Goal: Task Accomplishment & Management: Manage account settings

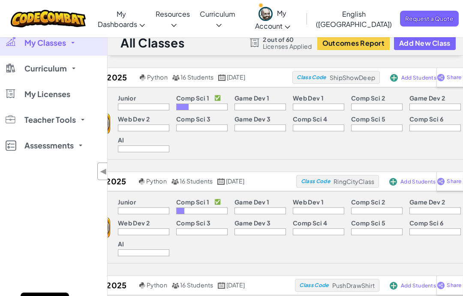
click at [180, 77] on span "16 Students" at bounding box center [196, 77] width 33 height 8
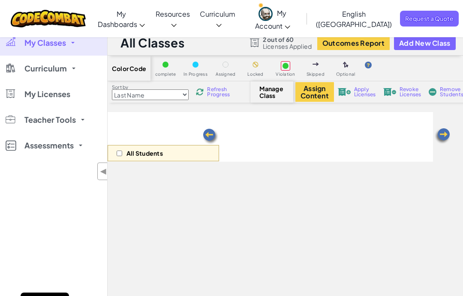
select select "560f1a9f22961295f9427742"
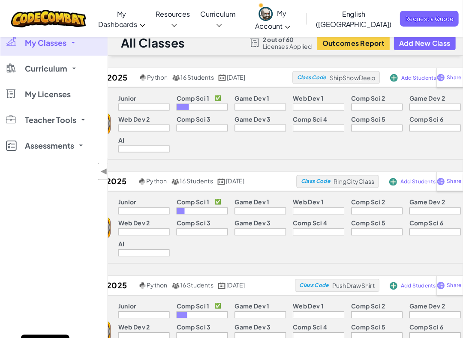
scroll to position [1, 0]
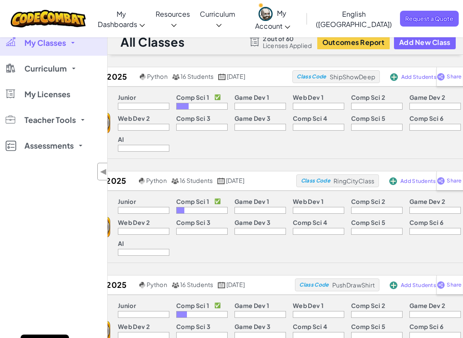
click at [200, 255] on div "Junior Comp Sci 1 ✅ Game Dev 1 Web Dev 1 Comp Sci 2 Game Dev 2 Web Dev 2 Comp S…" at bounding box center [299, 227] width 378 height 72
click at [179, 180] on span "16 Students" at bounding box center [195, 180] width 33 height 8
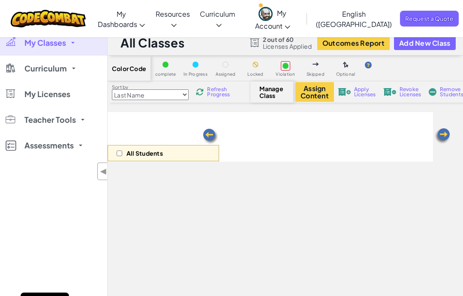
select select "560f1a9f22961295f9427742"
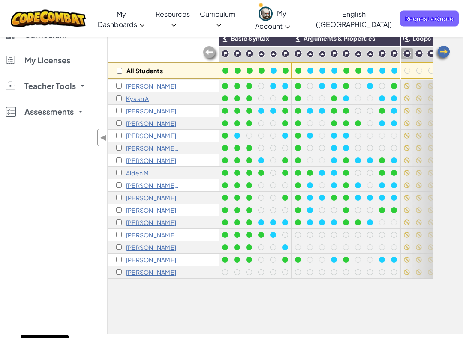
scroll to position [83, 0]
click at [405, 55] on img at bounding box center [407, 54] width 8 height 8
click at [409, 54] on img at bounding box center [407, 54] width 8 height 8
click at [407, 57] on img at bounding box center [407, 54] width 8 height 8
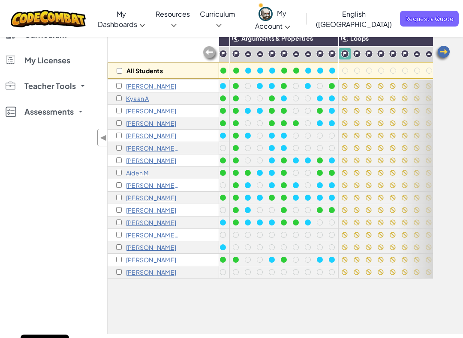
scroll to position [0, 63]
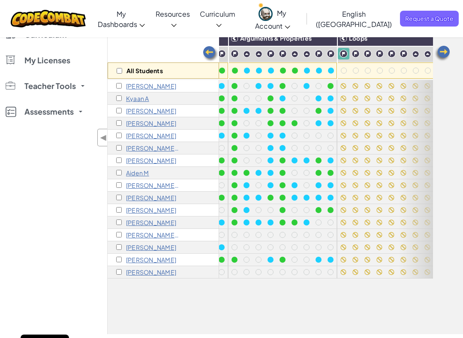
click at [342, 55] on img at bounding box center [343, 54] width 8 height 8
click at [443, 102] on div "All Students Basic Syntax Arguments & Properties Loops Variables [PERSON_NAME] …" at bounding box center [284, 182] width 355 height 305
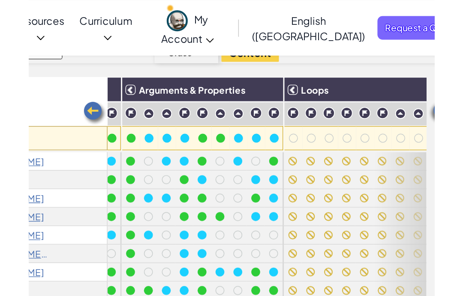
scroll to position [54, 0]
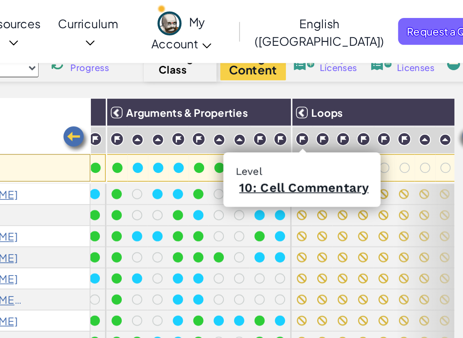
click at [306, 110] on link "10: Cell Commentary" at bounding box center [344, 110] width 76 height 9
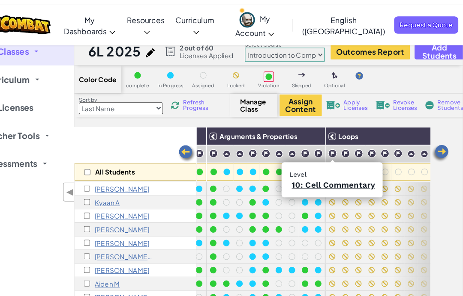
scroll to position [0, 0]
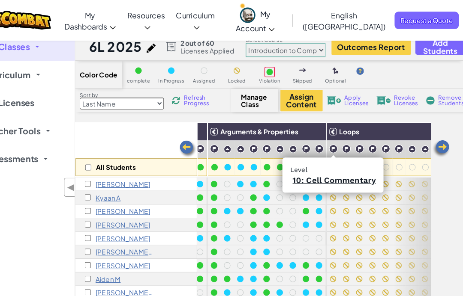
click at [313, 164] on link "10: Cell Commentary" at bounding box center [344, 165] width 76 height 9
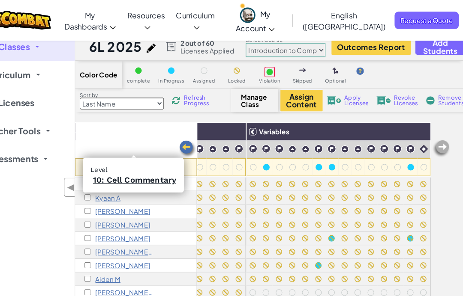
scroll to position [0, 245]
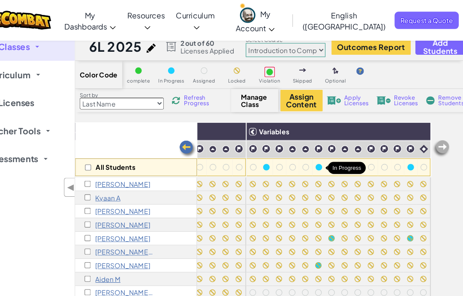
click at [327, 155] on div at bounding box center [330, 153] width 6 height 6
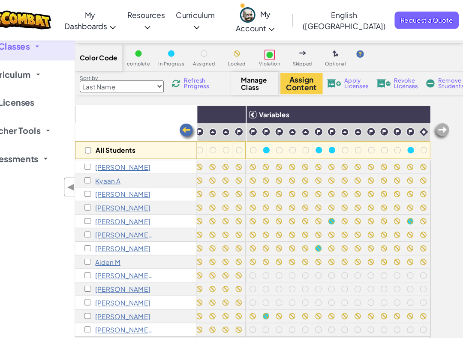
click at [0, 0] on img at bounding box center [0, 0] width 0 height 0
checkbox input "true"
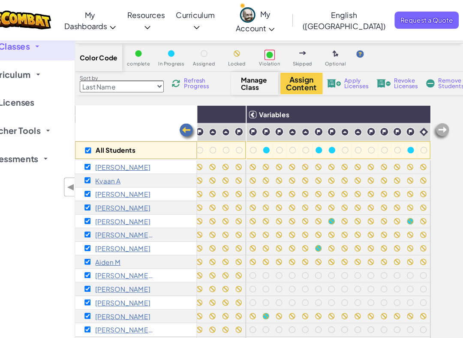
checkbox input "true"
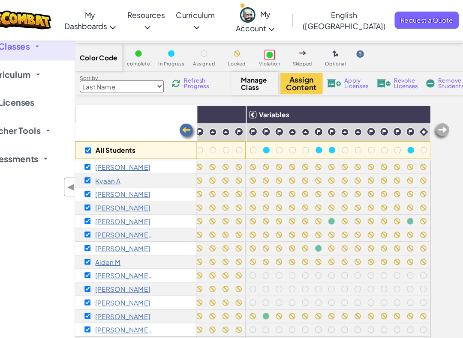
checkbox input "true"
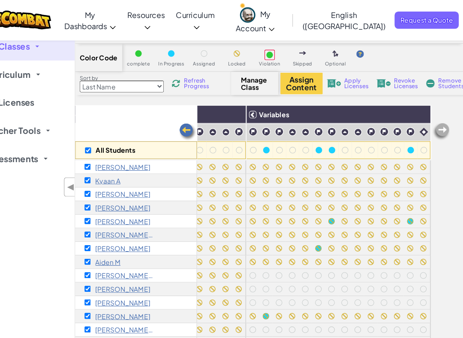
checkbox input "true"
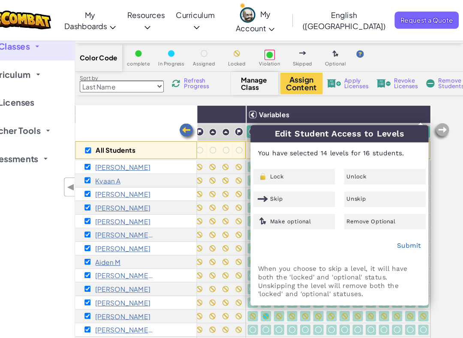
click at [279, 158] on div "Lock" at bounding box center [307, 162] width 75 height 14
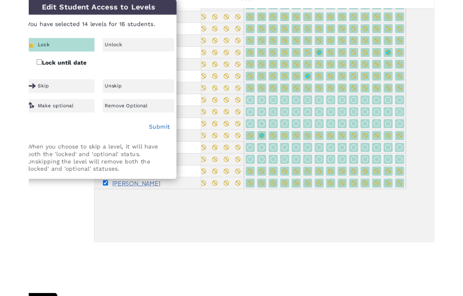
scroll to position [134, 0]
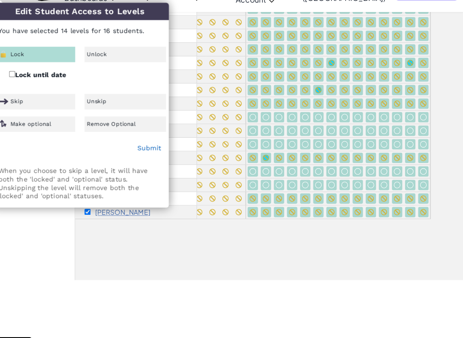
click at [357, 230] on div "All Students Basic Syntax Arguments & Properties Loops Variables [PERSON_NAME] …" at bounding box center [269, 126] width 325 height 296
checkbox input "false"
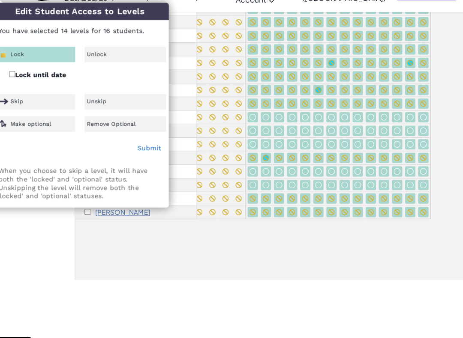
checkbox input "false"
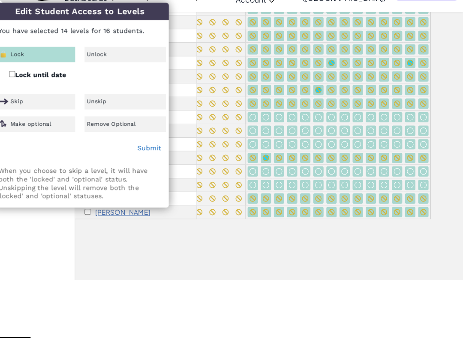
checkbox input "false"
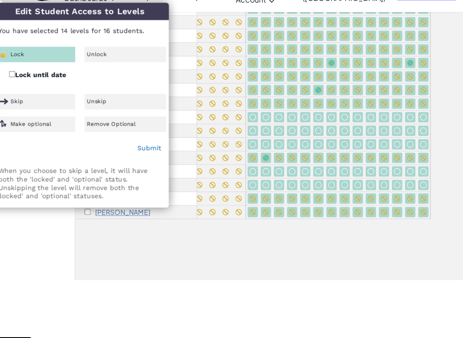
checkbox input "false"
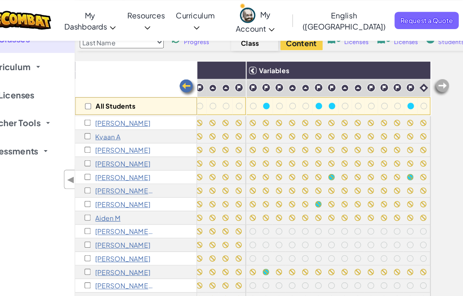
scroll to position [51, 0]
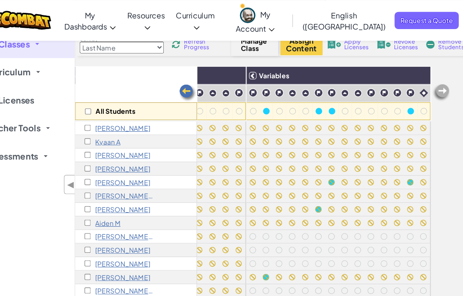
click at [116, 100] on input "checkbox" at bounding box center [119, 102] width 6 height 6
checkbox input "true"
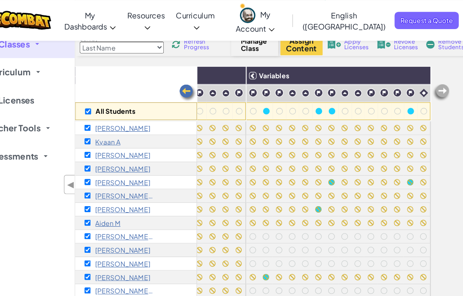
checkbox input "true"
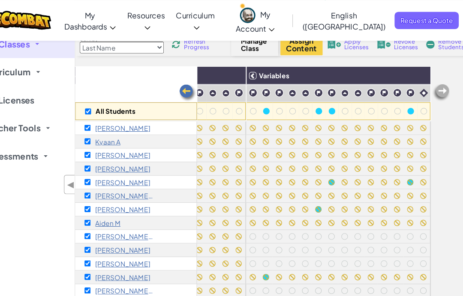
checkbox input "true"
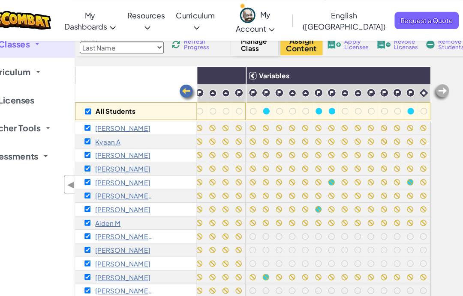
checkbox input "true"
click at [0, 0] on img at bounding box center [0, 0] width 0 height 0
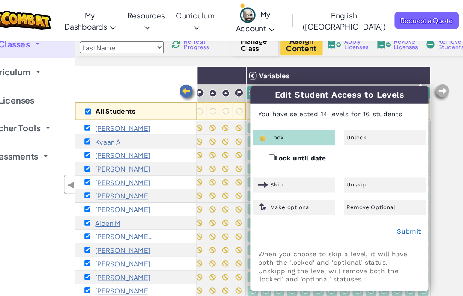
click at [270, 121] on div "Lock" at bounding box center [307, 126] width 75 height 14
click at [401, 209] on link "Submit" at bounding box center [412, 211] width 22 height 7
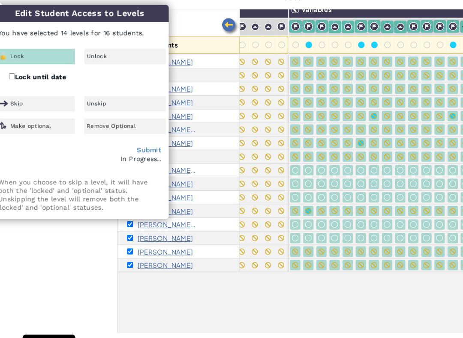
scroll to position [90, 0]
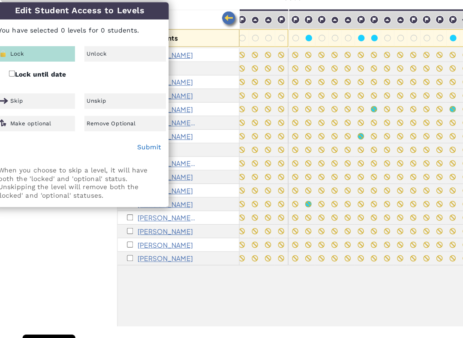
checkbox input "false"
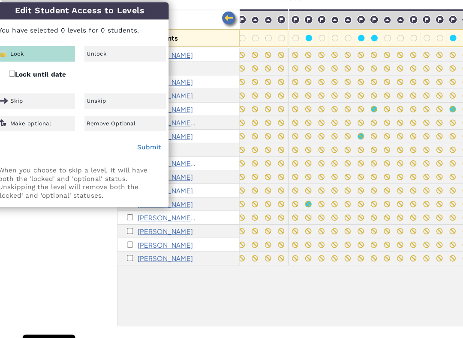
checkbox input "false"
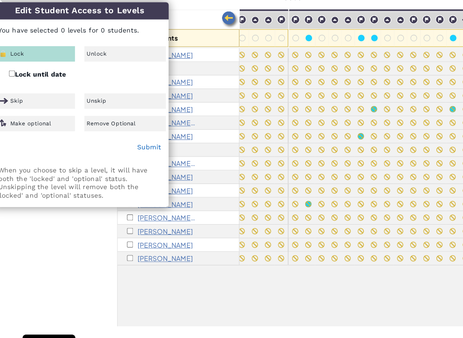
checkbox input "false"
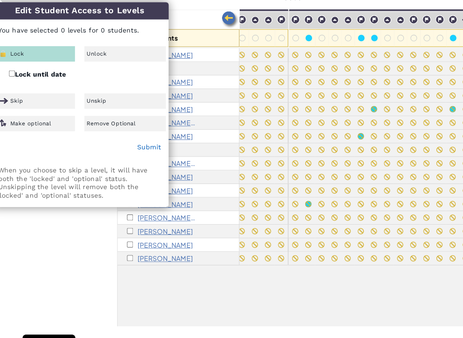
checkbox input "false"
click at [367, 271] on div "All Students Basic Syntax Arguments & Properties Loops Variables [PERSON_NAME] …" at bounding box center [269, 171] width 325 height 296
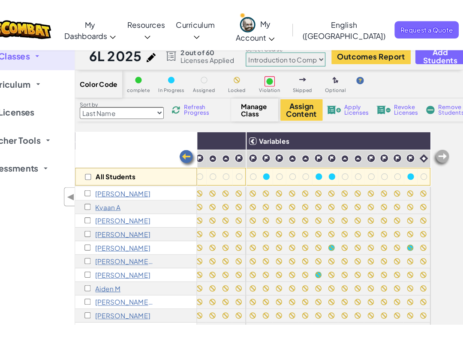
scroll to position [1, 0]
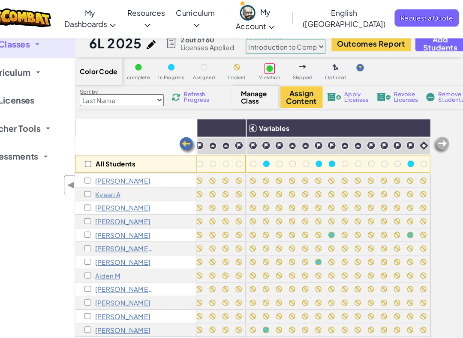
click at [433, 131] on img at bounding box center [441, 135] width 17 height 17
click at [433, 132] on img at bounding box center [441, 135] width 17 height 17
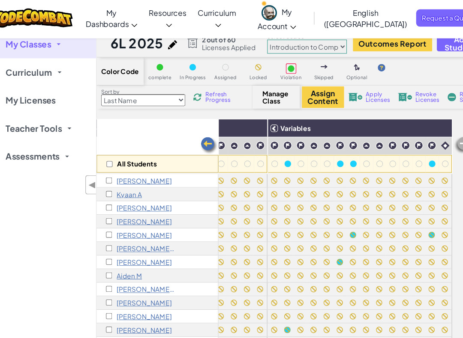
click at [202, 131] on img at bounding box center [210, 135] width 17 height 17
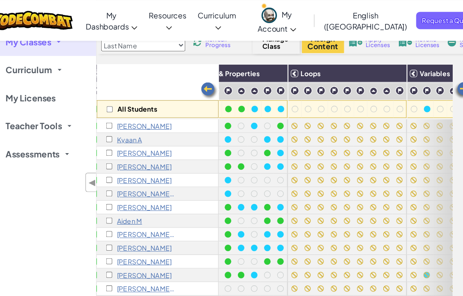
scroll to position [54, 0]
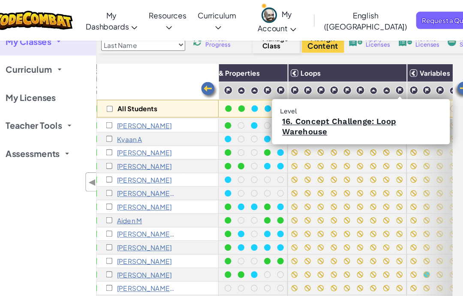
click at [322, 114] on link "16. Concept Challenge: Loop Warehouse" at bounding box center [329, 116] width 104 height 18
